Goal: Check status: Check status

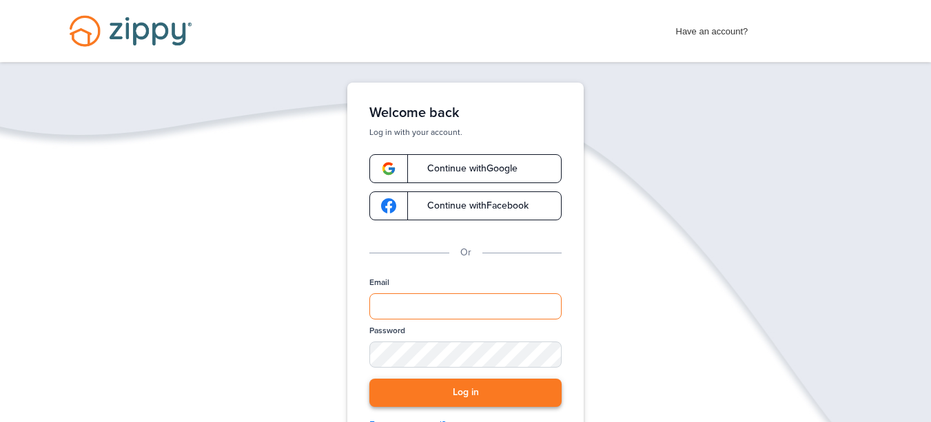
type input "**********"
click at [506, 401] on button "Log in" at bounding box center [465, 393] width 192 height 28
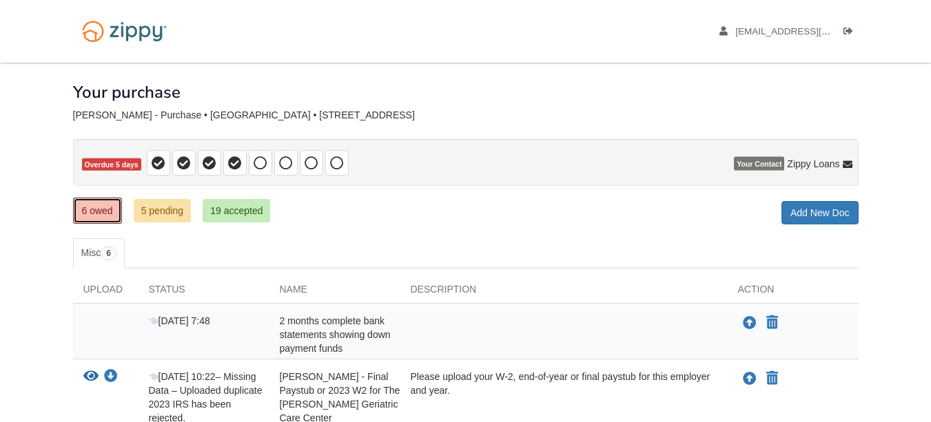
click at [99, 218] on link "6 owed" at bounding box center [97, 211] width 49 height 26
click at [171, 216] on link "5 pending" at bounding box center [163, 210] width 58 height 23
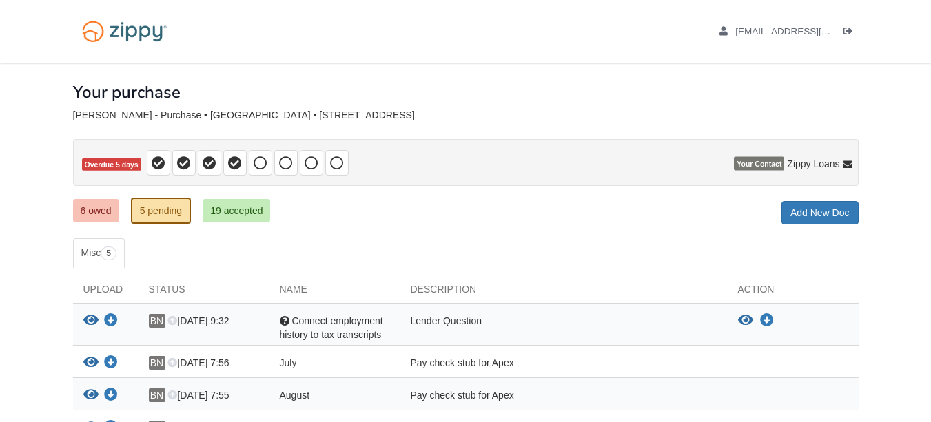
scroll to position [207, 0]
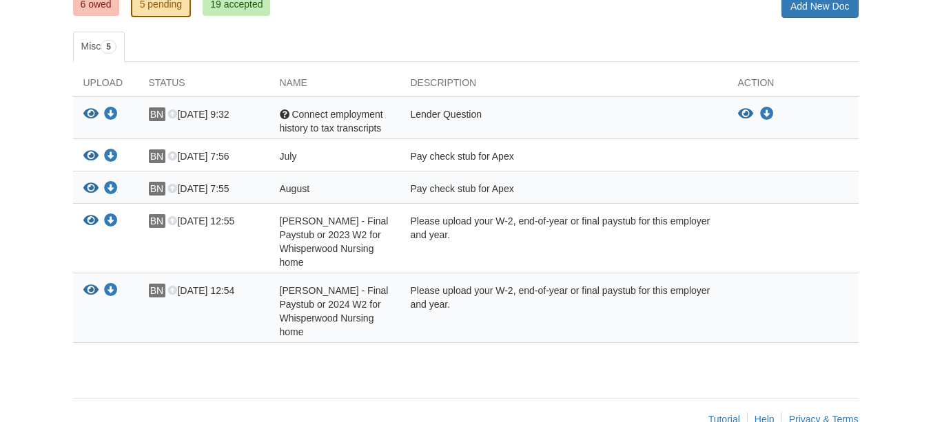
click at [176, 81] on div "Status" at bounding box center [203, 86] width 131 height 21
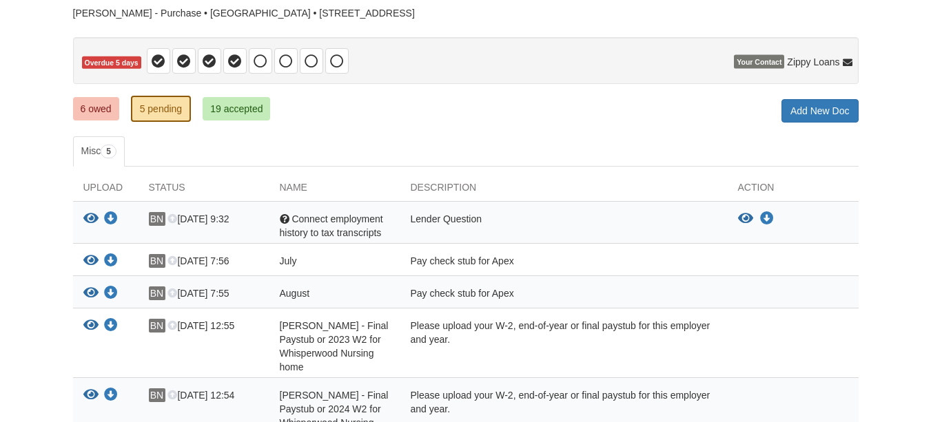
scroll to position [0, 0]
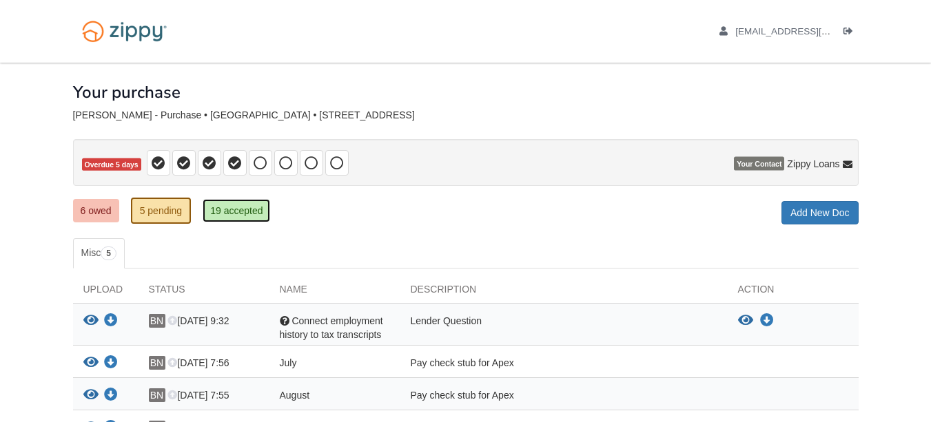
click at [225, 214] on link "19 accepted" at bounding box center [237, 210] width 68 height 23
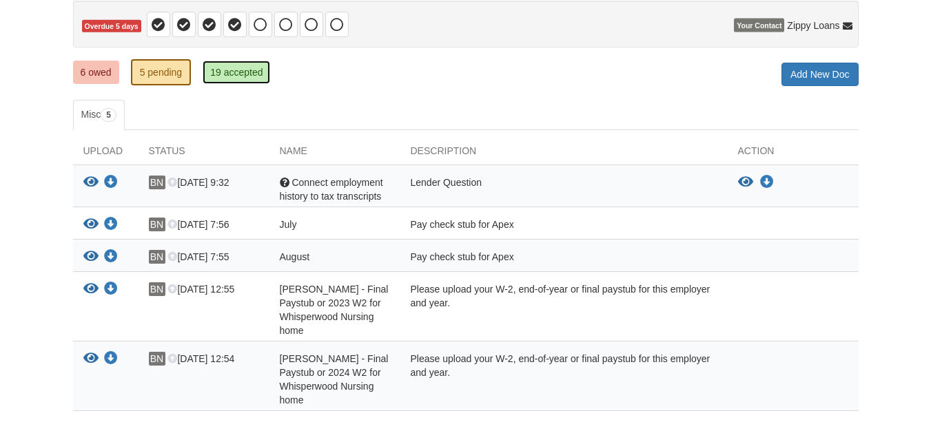
scroll to position [238, 0]
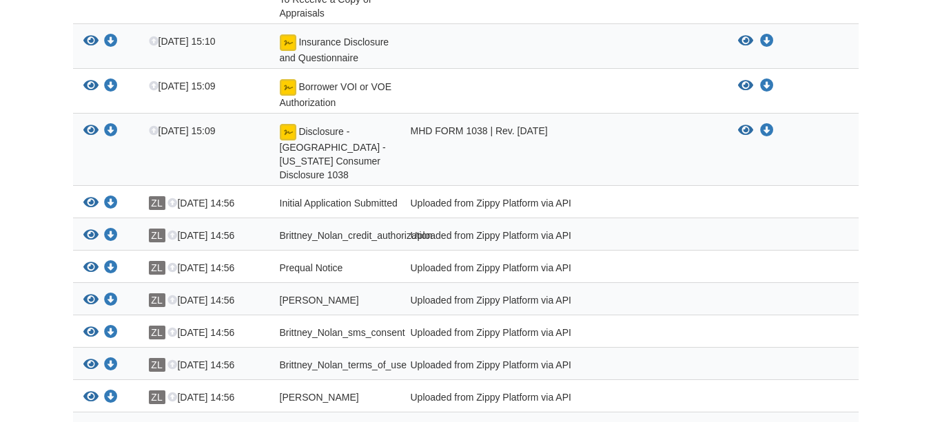
scroll to position [33, 0]
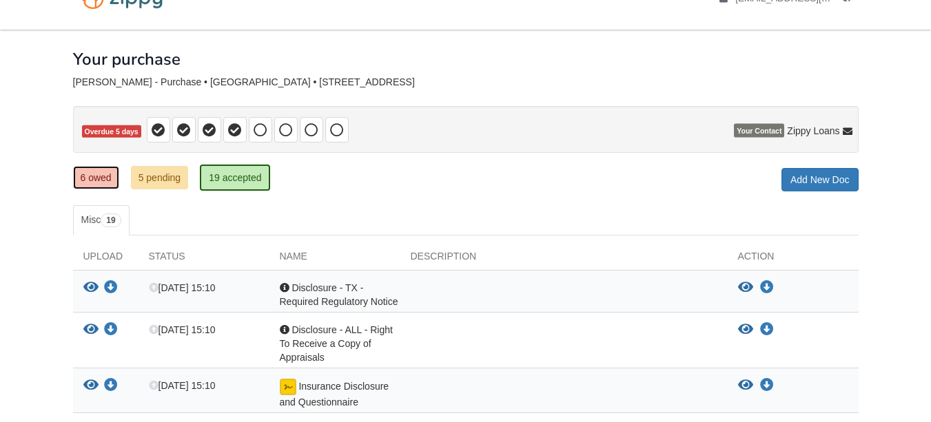
click at [85, 172] on link "6 owed" at bounding box center [96, 177] width 46 height 23
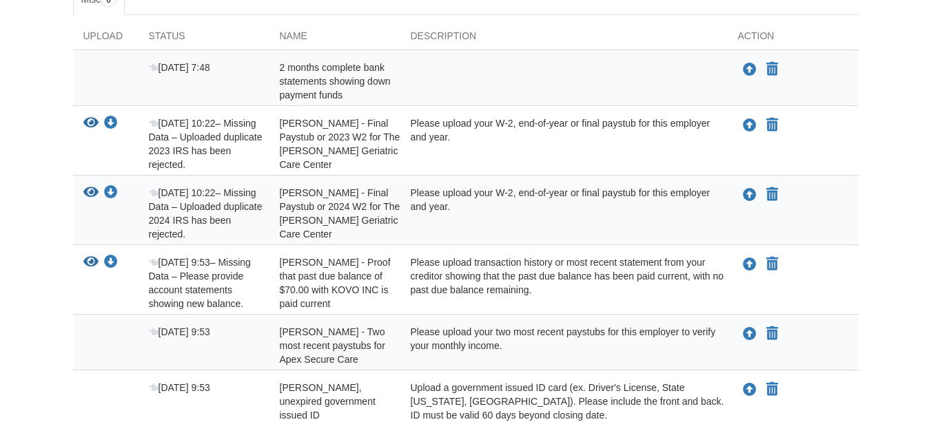
scroll to position [276, 0]
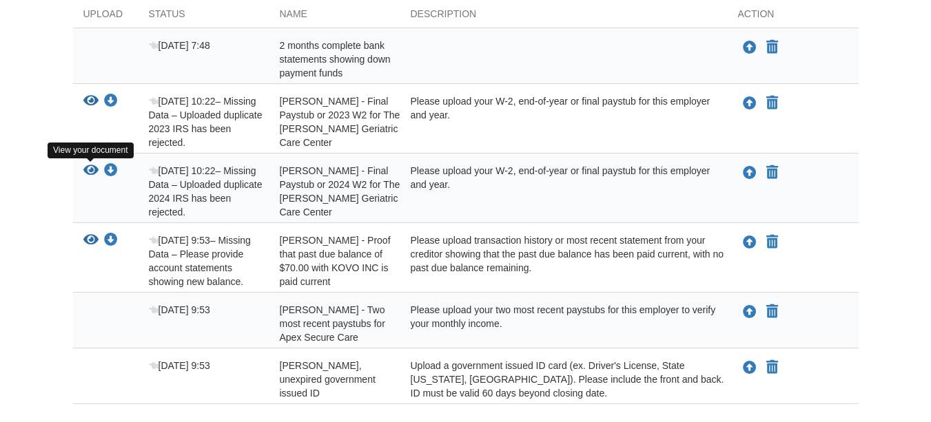
click at [85, 165] on icon "View Brittney Nolan - Final Paystub or 2024 W2 for The Garrison Geriatric Care …" at bounding box center [90, 171] width 15 height 14
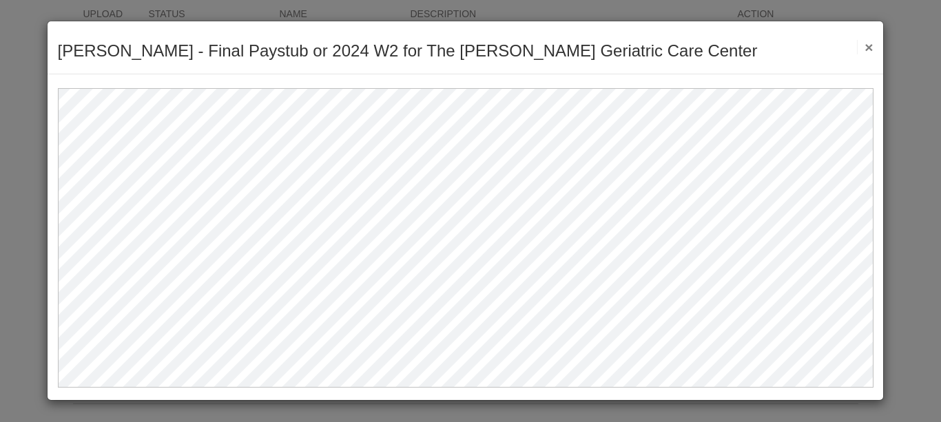
click at [871, 48] on button "×" at bounding box center [865, 47] width 16 height 14
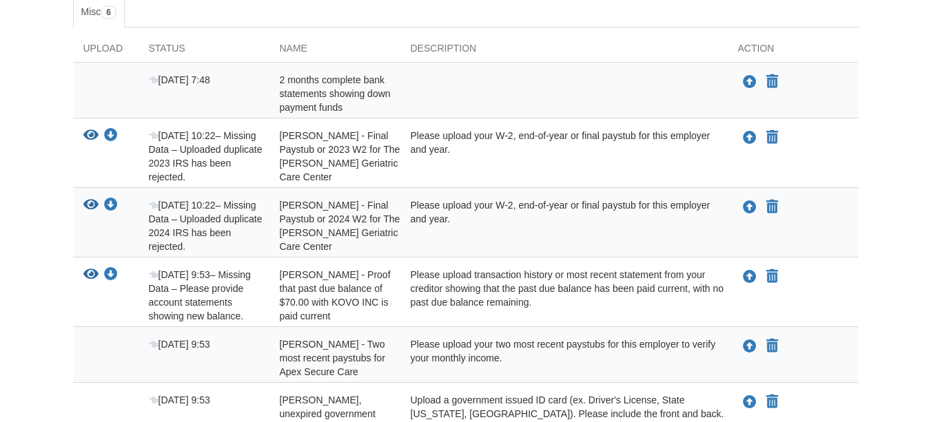
scroll to position [24, 0]
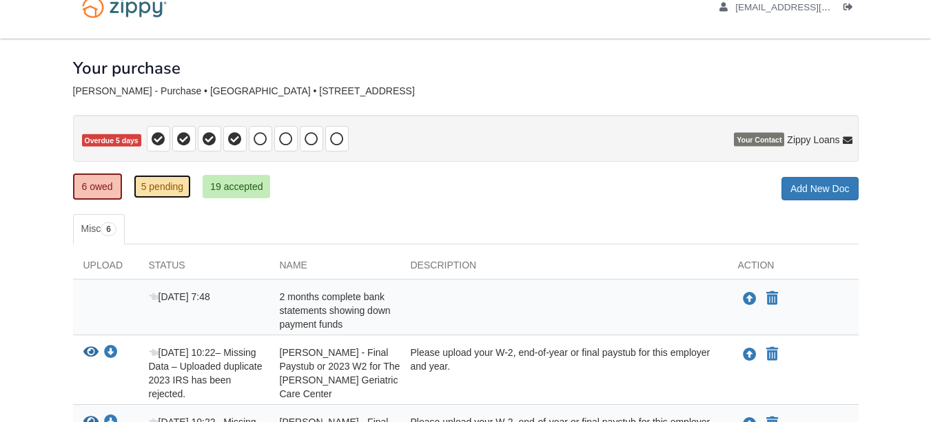
click at [182, 187] on link "5 pending" at bounding box center [163, 186] width 58 height 23
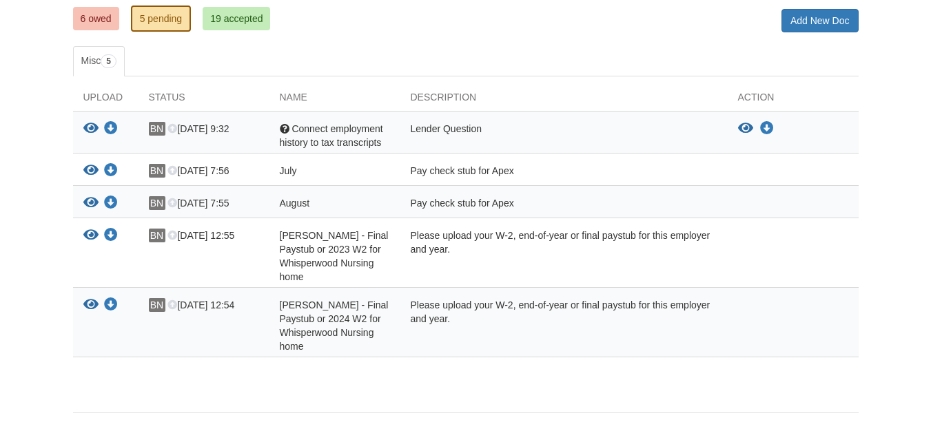
scroll to position [207, 0]
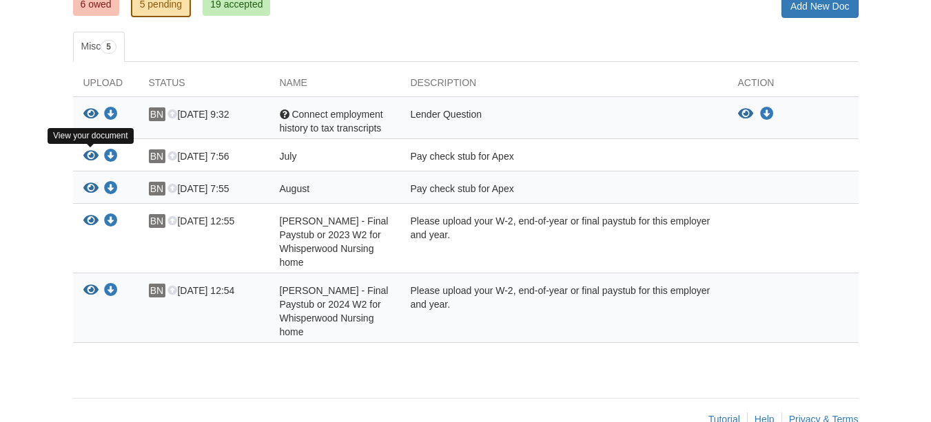
click at [93, 161] on icon "View July" at bounding box center [90, 156] width 15 height 14
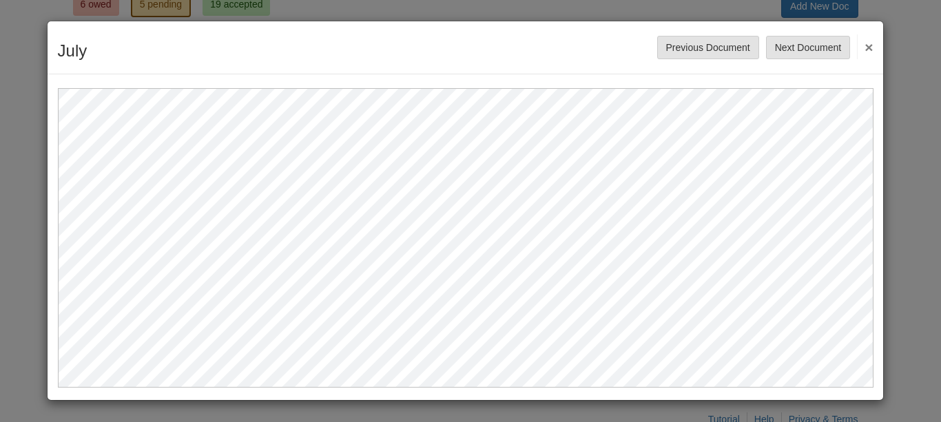
click at [869, 41] on button "×" at bounding box center [865, 46] width 16 height 25
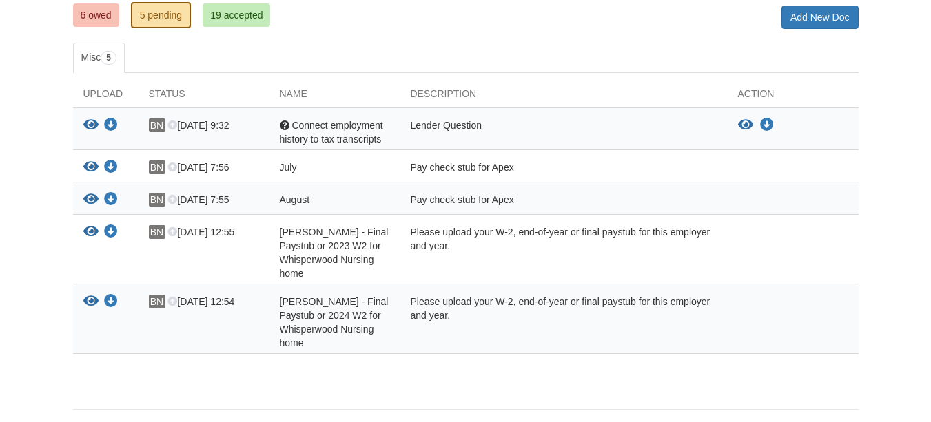
scroll to position [0, 0]
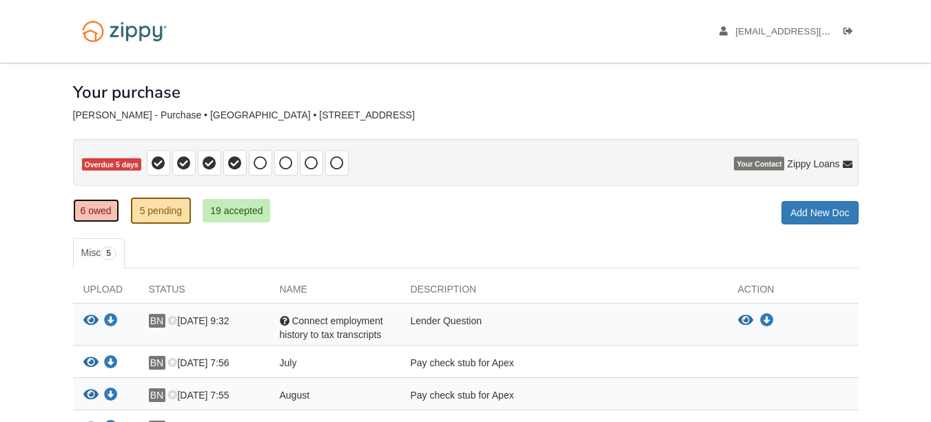
click at [81, 211] on link "6 owed" at bounding box center [96, 210] width 46 height 23
